Goal: Task Accomplishment & Management: Use online tool/utility

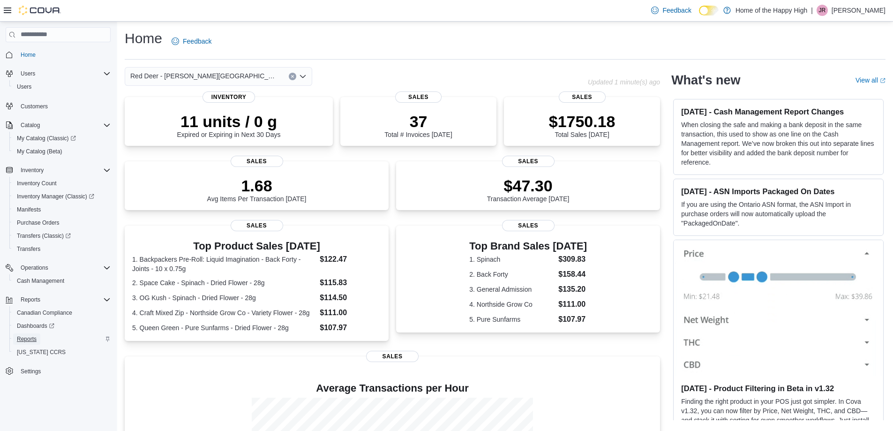
click at [28, 339] on span "Reports" at bounding box center [27, 338] width 20 height 7
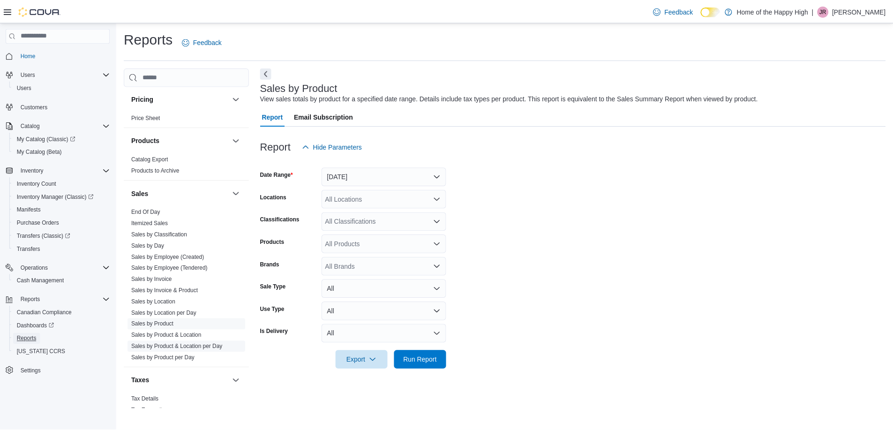
scroll to position [516, 0]
click at [150, 208] on link "End Of Day" at bounding box center [146, 210] width 29 height 7
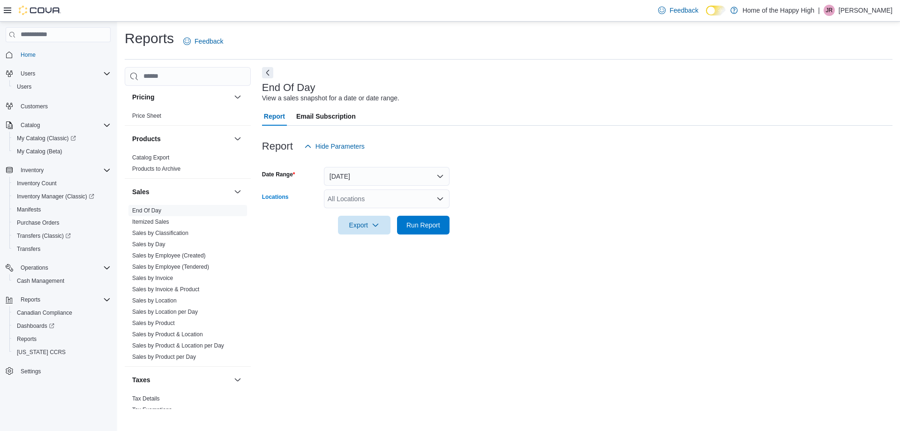
click at [360, 198] on div "All Locations" at bounding box center [387, 198] width 126 height 19
type input "***"
click at [377, 213] on span "Red Deer - [PERSON_NAME][GEOGRAPHIC_DATA] - Fire & Flower" at bounding box center [463, 214] width 201 height 9
click at [586, 210] on div at bounding box center [577, 211] width 630 height 7
click at [434, 228] on span "Run Report" at bounding box center [423, 224] width 34 height 9
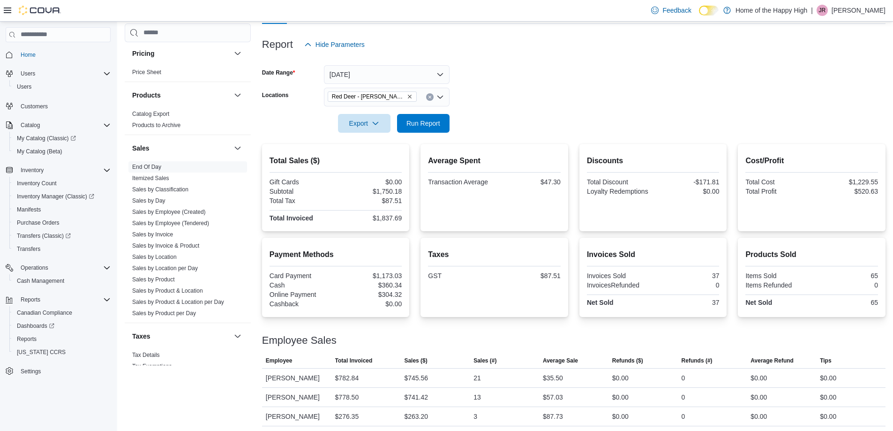
scroll to position [105, 0]
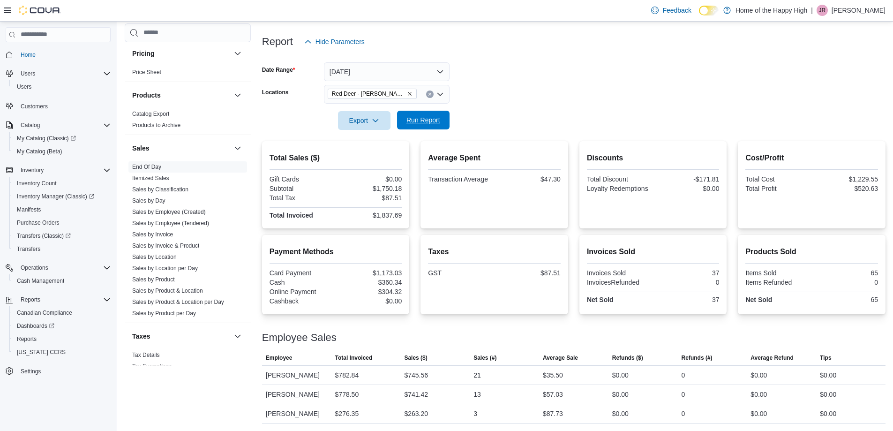
click at [441, 121] on span "Run Report" at bounding box center [423, 120] width 41 height 19
click at [423, 122] on span "Run Report" at bounding box center [423, 119] width 34 height 9
drag, startPoint x: 507, startPoint y: 82, endPoint x: 517, endPoint y: 86, distance: 11.8
click at [512, 84] on form "Date Range [DATE] Locations [GEOGRAPHIC_DATA][PERSON_NAME] - Fire & Flower Expo…" at bounding box center [573, 90] width 623 height 79
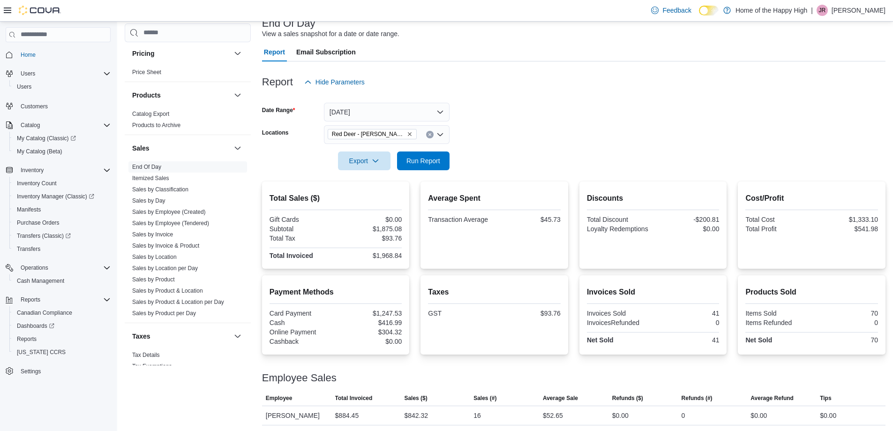
scroll to position [0, 0]
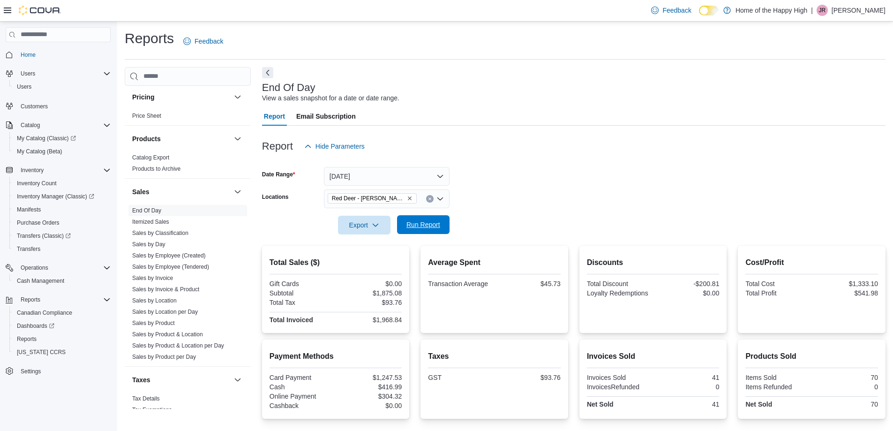
click at [430, 228] on span "Run Report" at bounding box center [423, 224] width 34 height 9
